Goal: Task Accomplishment & Management: Manage account settings

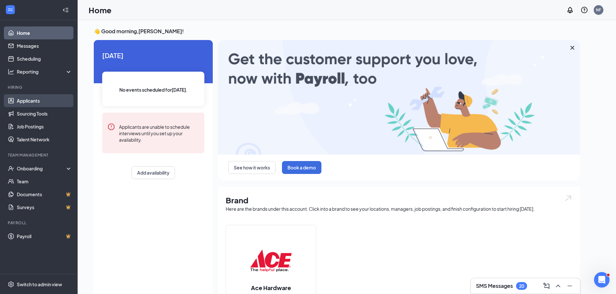
click at [30, 102] on link "Applicants" at bounding box center [44, 100] width 55 height 13
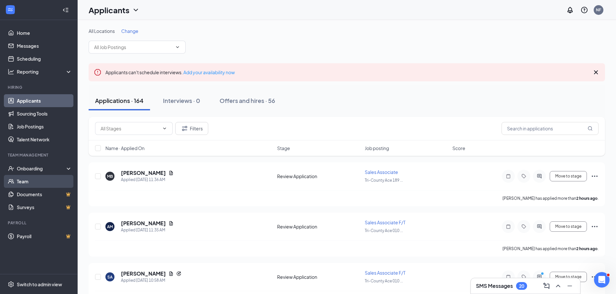
click at [26, 179] on link "Team" at bounding box center [44, 181] width 55 height 13
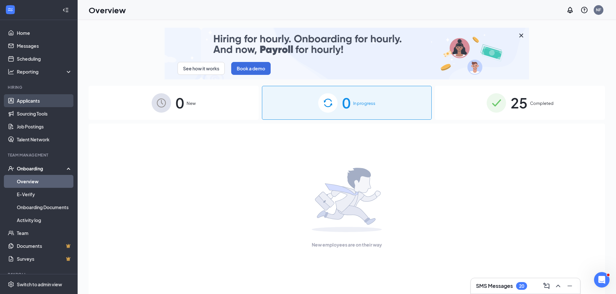
click at [39, 97] on link "Applicants" at bounding box center [44, 100] width 55 height 13
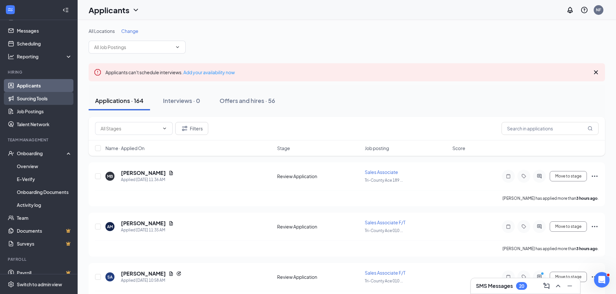
scroll to position [23, 0]
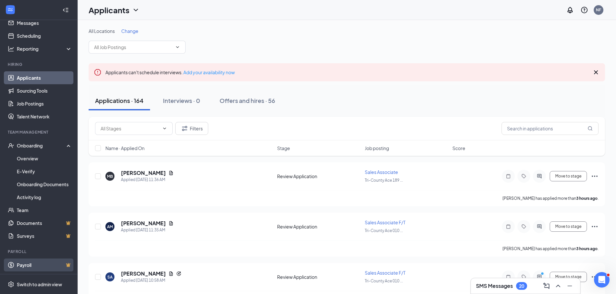
click at [25, 264] on link "Payroll" at bounding box center [44, 265] width 55 height 13
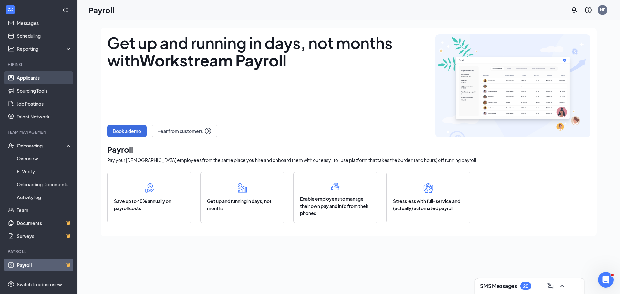
click at [38, 81] on link "Applicants" at bounding box center [44, 77] width 55 height 13
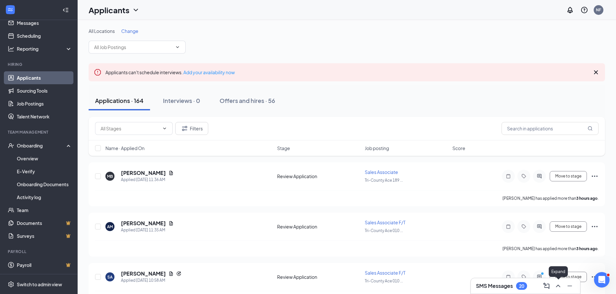
click at [558, 290] on icon "ChevronUp" at bounding box center [558, 286] width 8 height 8
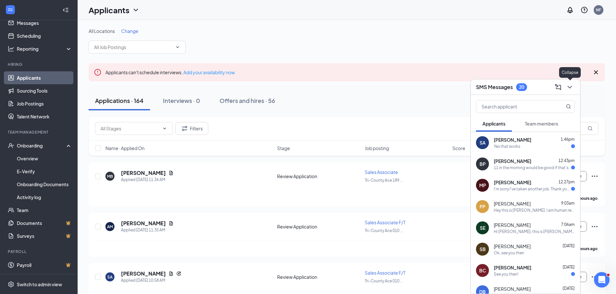
click at [573, 88] on icon "ChevronDown" at bounding box center [569, 87] width 8 height 8
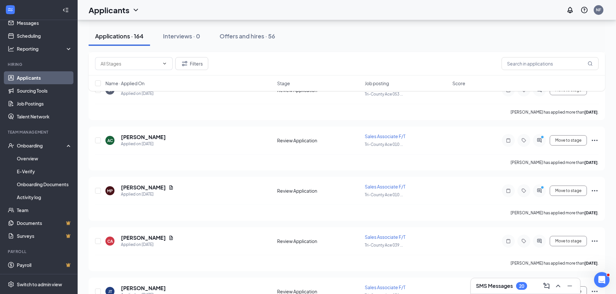
scroll to position [1195, 0]
click at [597, 190] on icon "Ellipses" at bounding box center [594, 191] width 8 height 8
click at [541, 284] on p "Reject" at bounding box center [565, 284] width 56 height 6
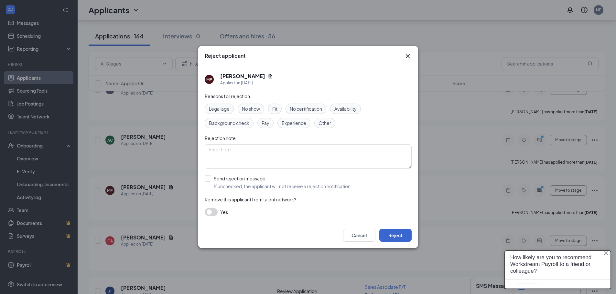
scroll to position [0, 0]
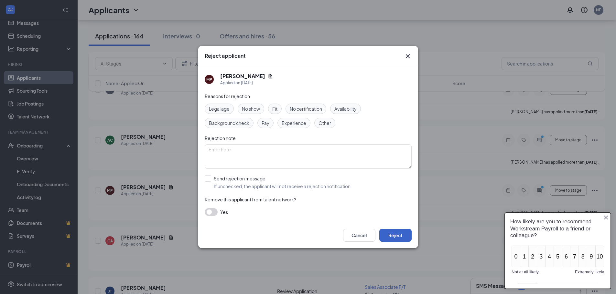
click at [397, 235] on button "Reject" at bounding box center [395, 235] width 32 height 13
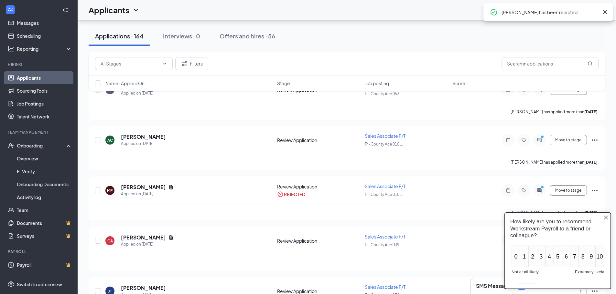
click at [604, 218] on icon "Close button" at bounding box center [605, 217] width 5 height 5
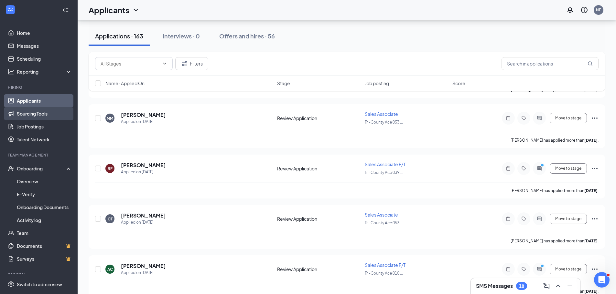
scroll to position [969, 0]
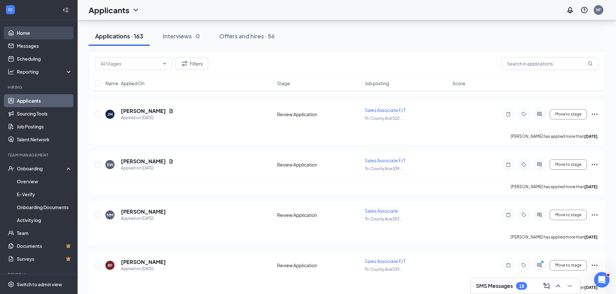
click at [18, 34] on link "Home" at bounding box center [44, 32] width 55 height 13
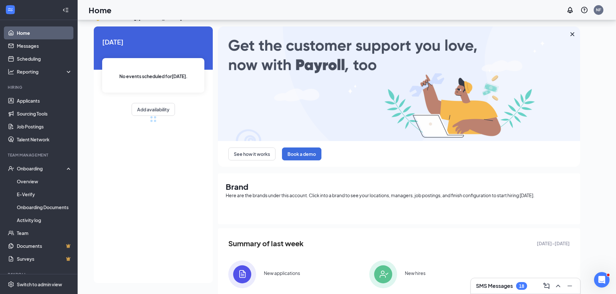
scroll to position [123, 0]
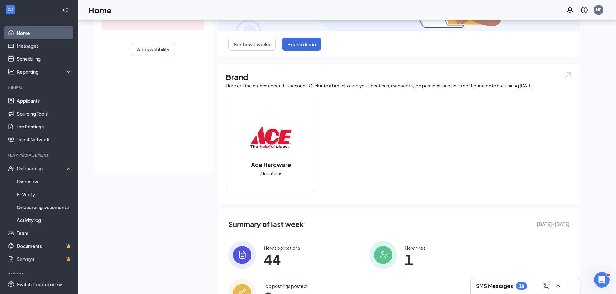
click at [519, 288] on div "18" at bounding box center [521, 286] width 5 height 5
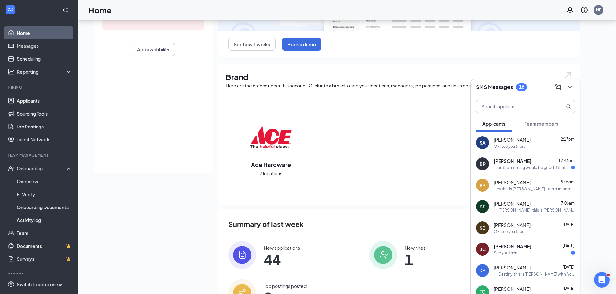
click at [427, 167] on div "Ace Hardware 7 locations" at bounding box center [399, 150] width 346 height 96
click at [569, 87] on icon "ChevronDown" at bounding box center [569, 87] width 8 height 8
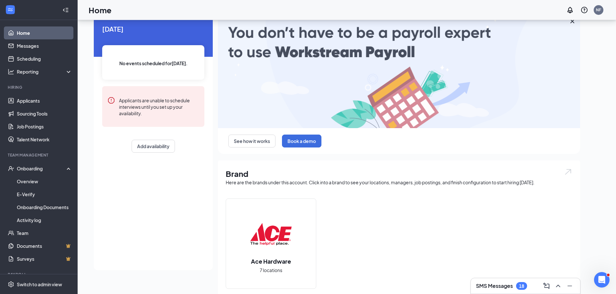
scroll to position [0, 0]
